Goal: Information Seeking & Learning: Learn about a topic

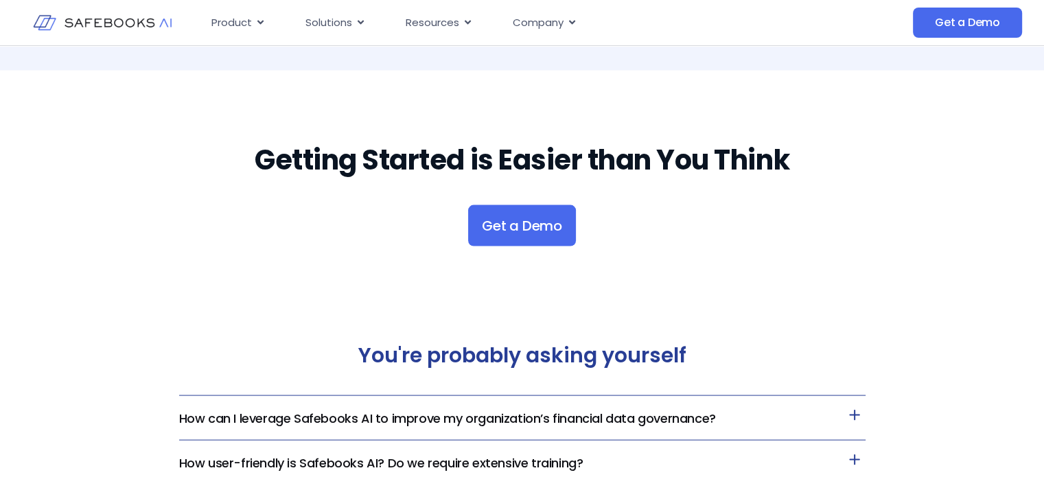
scroll to position [2882, 0]
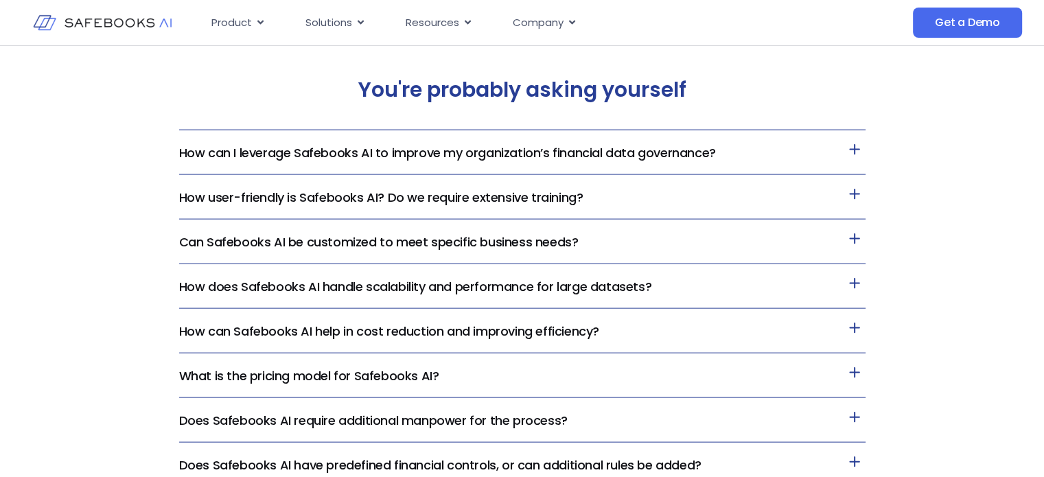
click at [752, 200] on h3 "How user-friendly is Safebooks AI? Do we require extensive training?" at bounding box center [522, 197] width 686 height 45
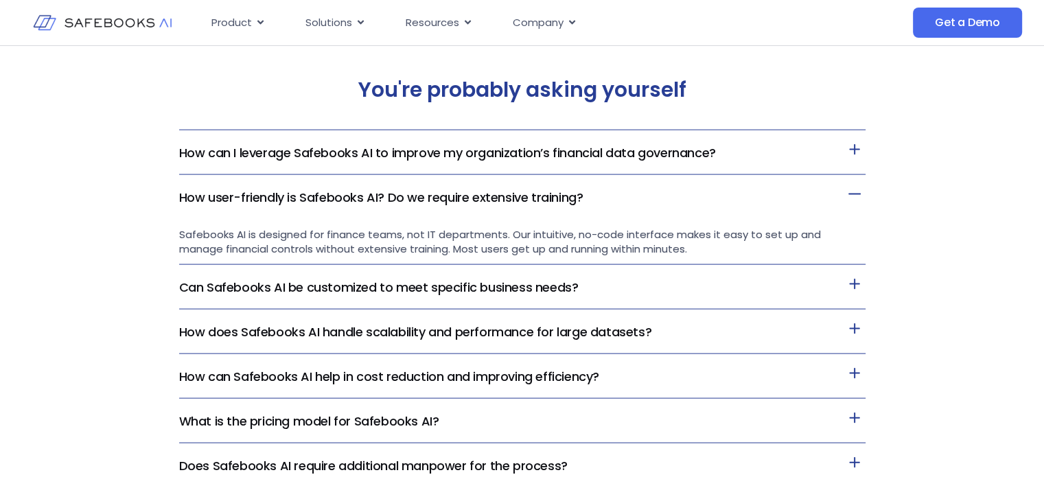
scroll to position [2951, 0]
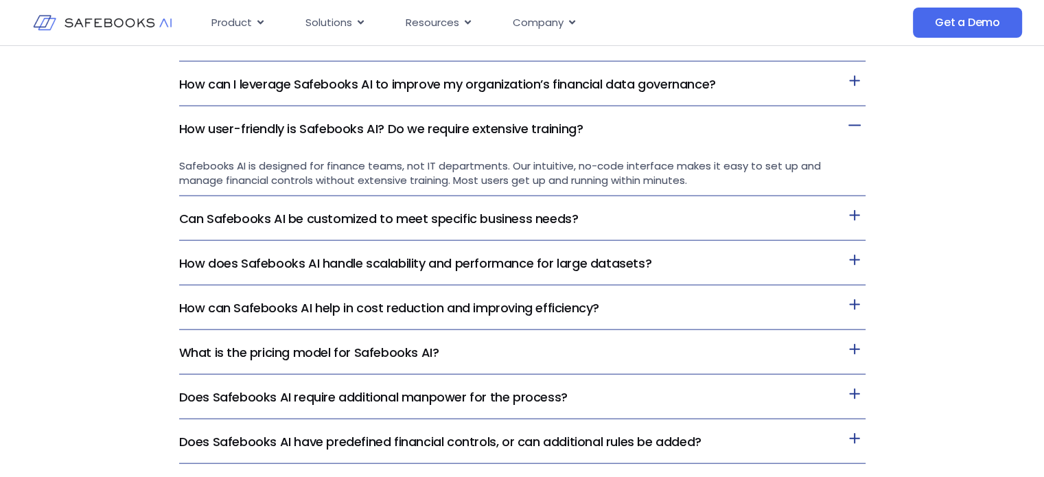
click at [818, 213] on h3 "Can Safebooks AI be customized to meet specific business needs?" at bounding box center [522, 218] width 686 height 45
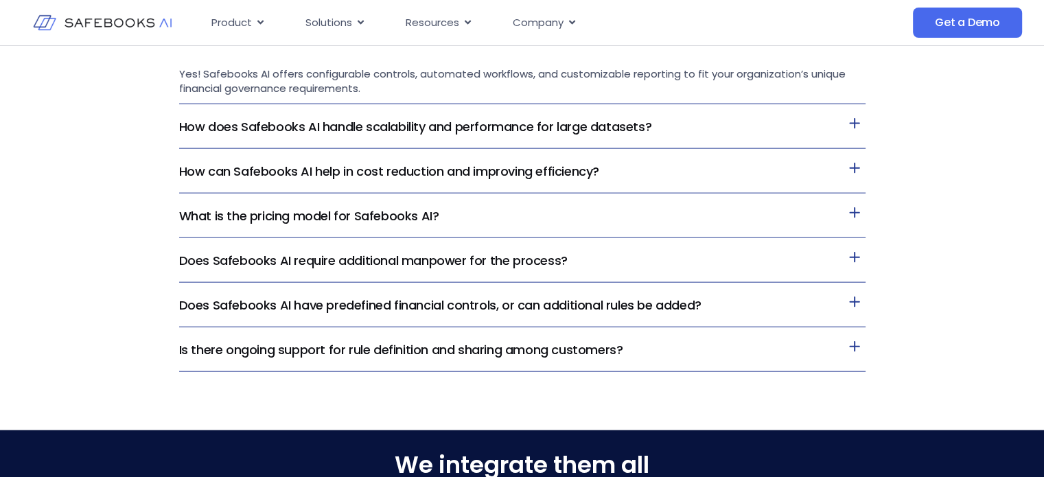
scroll to position [3157, 0]
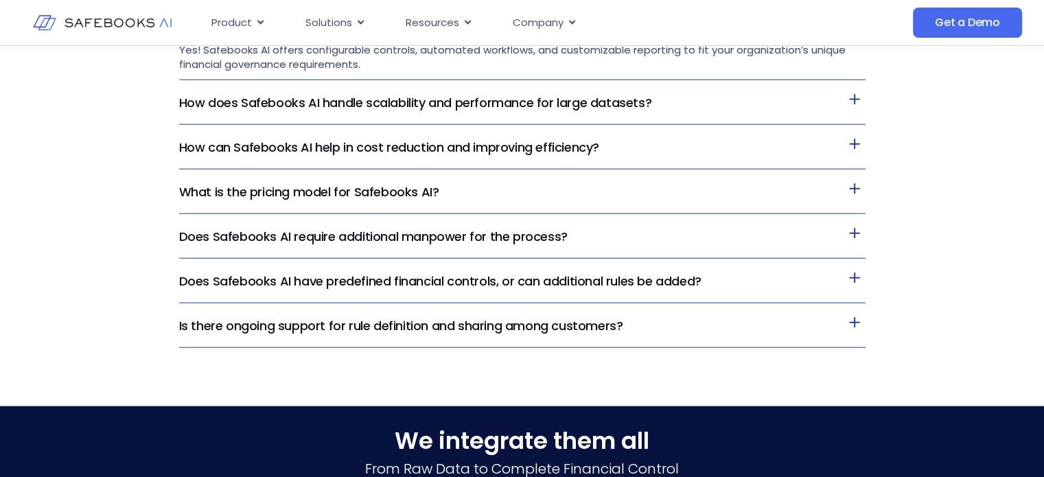
click at [853, 317] on icon at bounding box center [854, 323] width 22 height 22
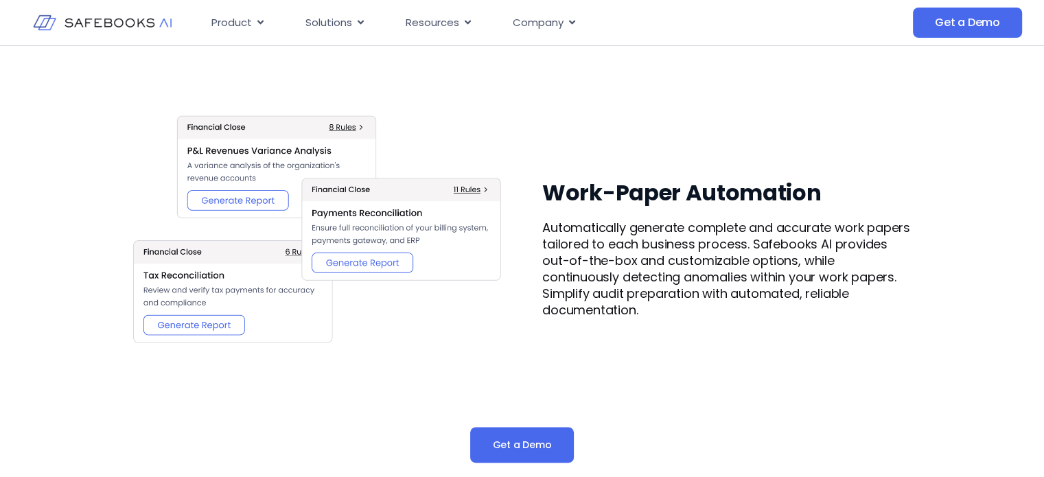
scroll to position [1784, 0]
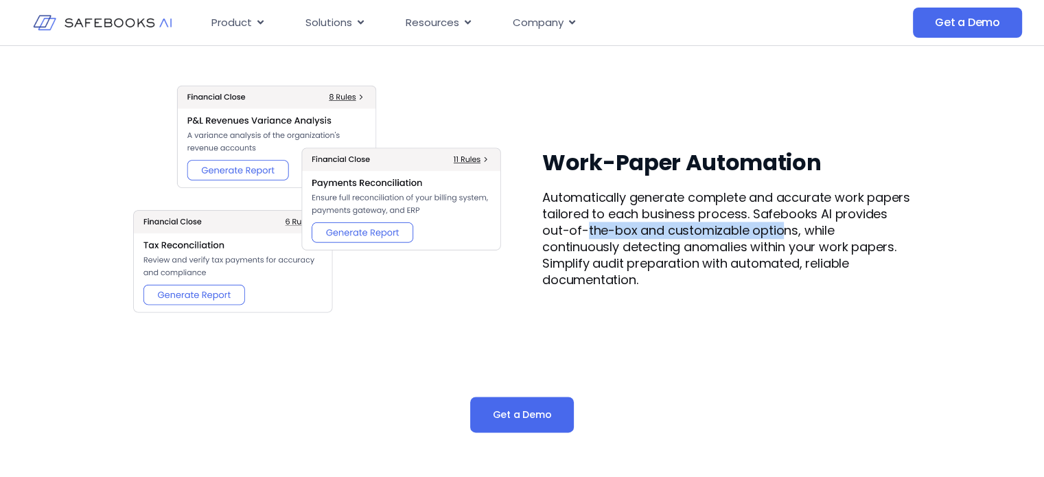
drag, startPoint x: 585, startPoint y: 227, endPoint x: 783, endPoint y: 236, distance: 198.5
click at [783, 236] on p "Automatically generate complete and accurate work papers tailored to each busin…" at bounding box center [727, 238] width 370 height 99
click at [802, 236] on p "Automatically generate complete and accurate work papers tailored to each busin…" at bounding box center [727, 238] width 370 height 99
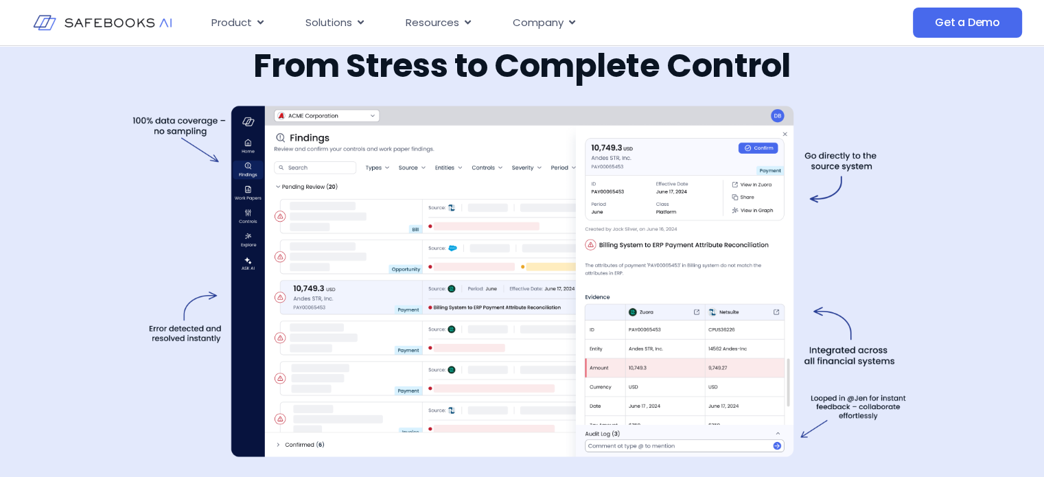
scroll to position [2265, 0]
